Goal: Task Accomplishment & Management: Use online tool/utility

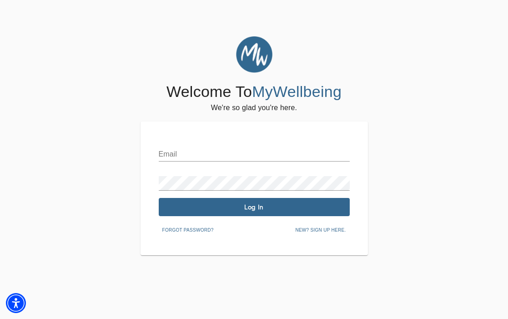
click at [172, 165] on div "Email Password Log In Forgot password? New? Sign up here." at bounding box center [254, 188] width 191 height 97
click at [170, 156] on input "text" at bounding box center [254, 154] width 191 height 15
type input "[PERSON_NAME][EMAIL_ADDRESS][DOMAIN_NAME]"
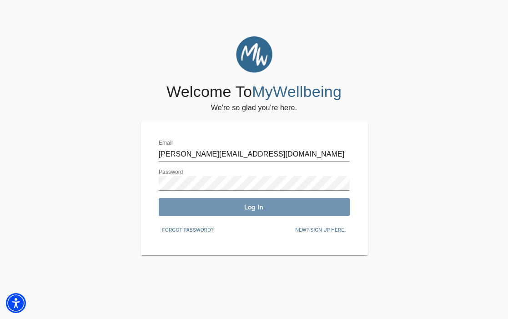
click at [183, 204] on span "Log In" at bounding box center [254, 207] width 184 height 9
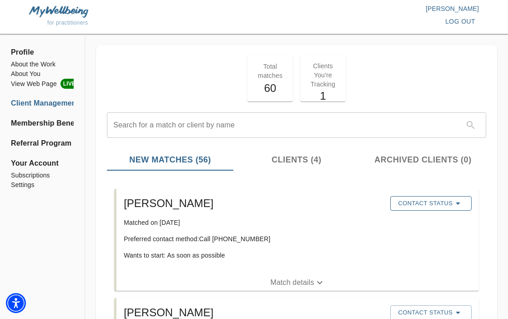
click at [441, 202] on span "Contact Status" at bounding box center [430, 203] width 72 height 11
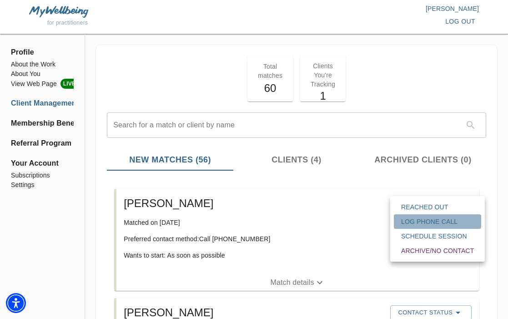
click at [438, 220] on span "Log Phone Call" at bounding box center [437, 221] width 73 height 9
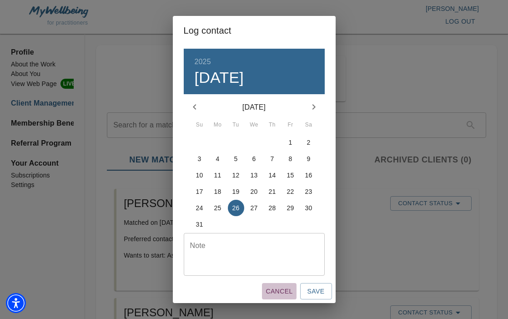
click at [282, 290] on span "Cancel" at bounding box center [278, 290] width 27 height 11
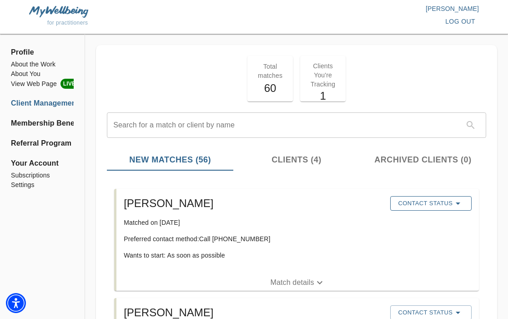
click at [415, 206] on span "Contact Status" at bounding box center [430, 203] width 72 height 11
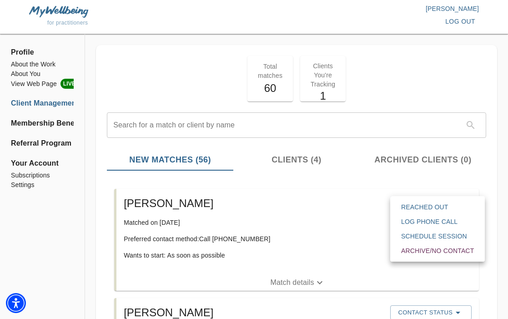
click at [416, 208] on span "Reached Out" at bounding box center [437, 206] width 73 height 9
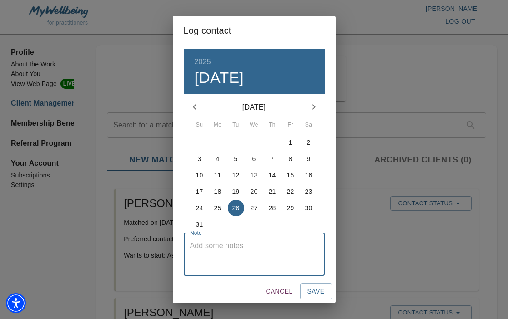
click at [291, 248] on textarea at bounding box center [254, 254] width 128 height 26
type textarea "called; he was busy. he said he would call me later."
click at [326, 294] on button "Save" at bounding box center [316, 291] width 32 height 17
